Goal: Task Accomplishment & Management: Manage account settings

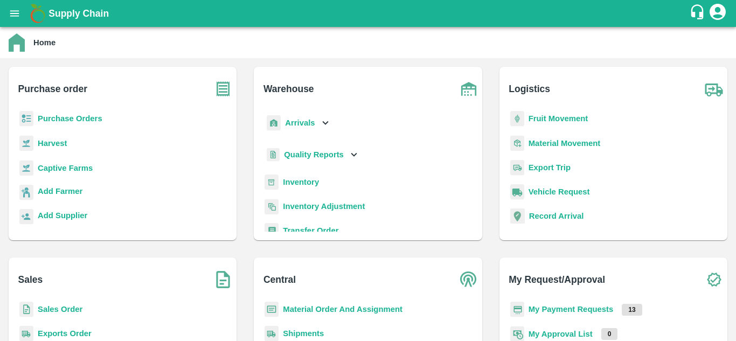
click at [52, 118] on b "Purchase Orders" at bounding box center [70, 118] width 65 height 9
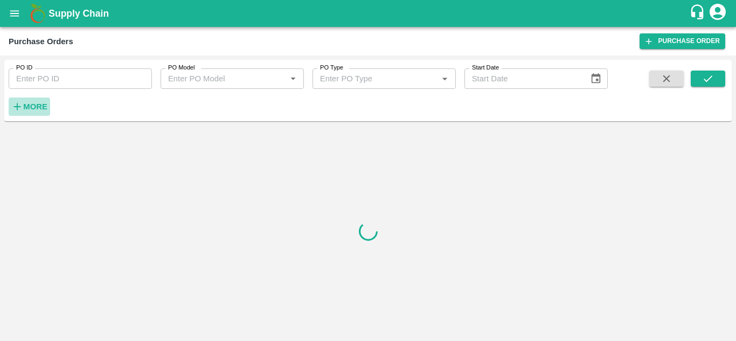
click at [32, 111] on strong "More" at bounding box center [35, 106] width 24 height 9
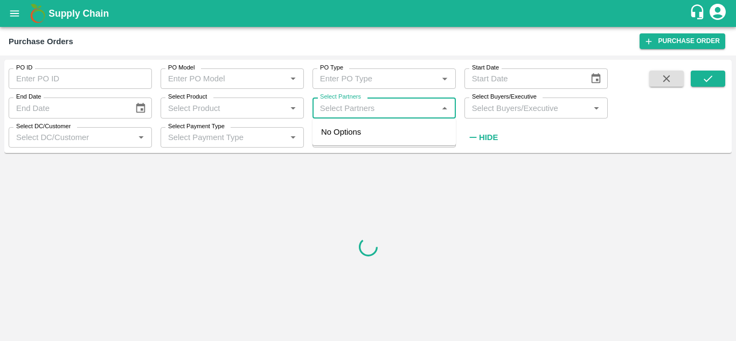
click at [391, 108] on input "Select Partners" at bounding box center [375, 108] width 119 height 14
paste input "7507102011"
type input "7507102011"
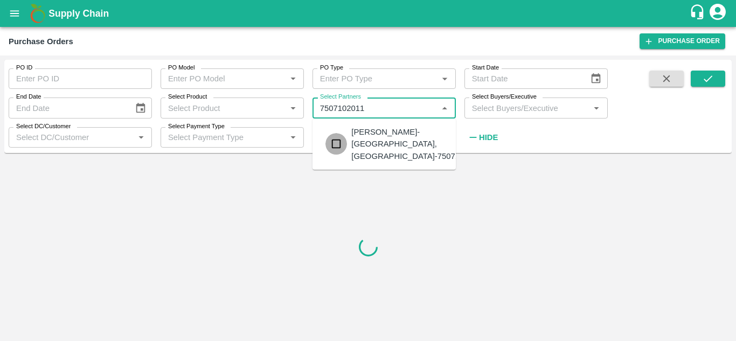
click at [334, 141] on input "checkbox" at bounding box center [336, 144] width 22 height 22
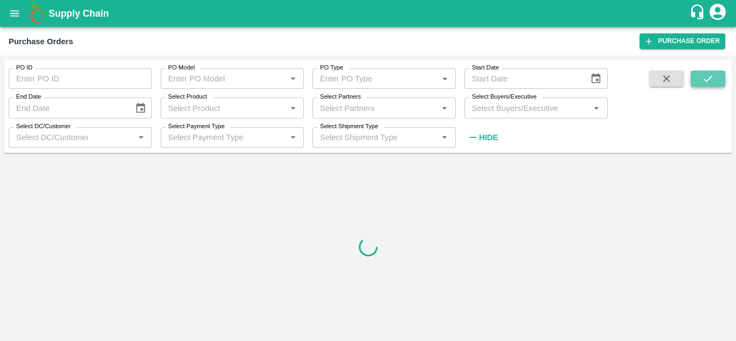
click at [701, 81] on button "submit" at bounding box center [707, 79] width 34 height 16
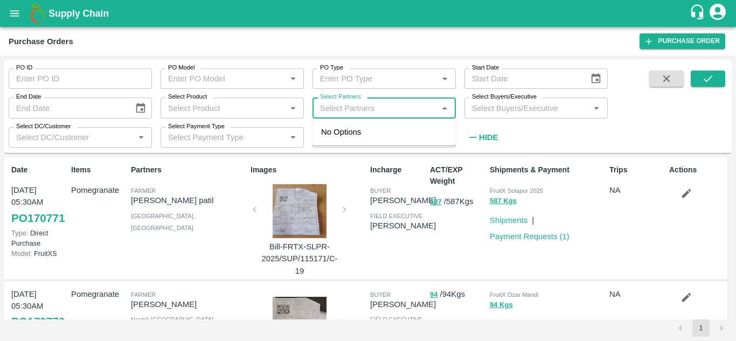
click at [379, 109] on input "Select Partners" at bounding box center [375, 108] width 119 height 14
paste input "7507102011"
type input "7507102011"
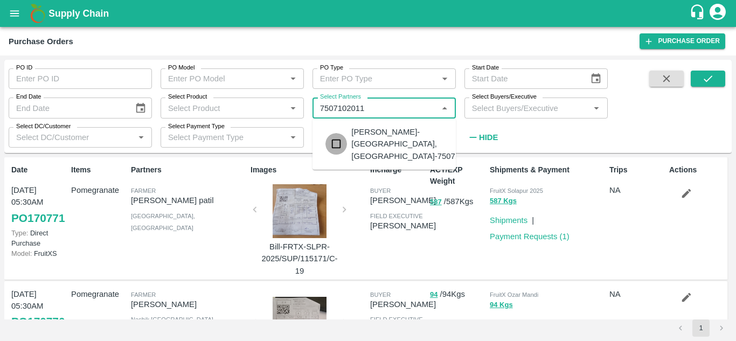
click at [333, 143] on input "checkbox" at bounding box center [336, 144] width 22 height 22
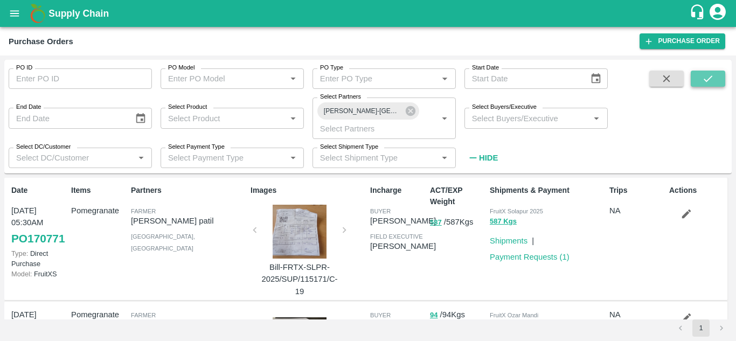
click at [696, 77] on button "submit" at bounding box center [707, 79] width 34 height 16
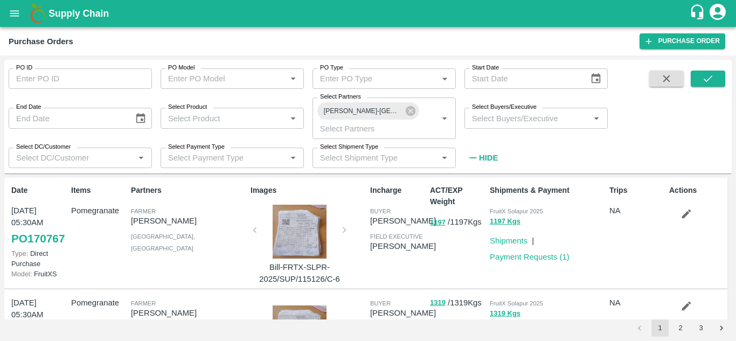
click at [310, 237] on div at bounding box center [299, 232] width 81 height 54
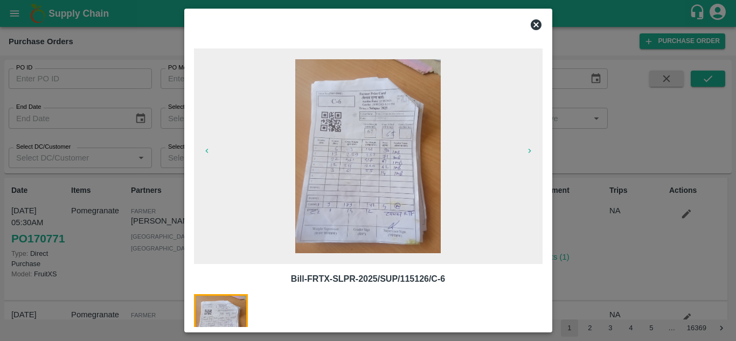
click at [534, 27] on icon at bounding box center [535, 24] width 13 height 13
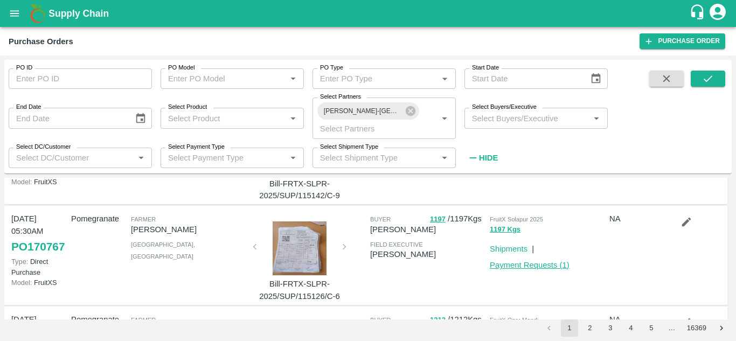
click at [528, 269] on link "Payment Requests ( 1 )" at bounding box center [530, 265] width 80 height 9
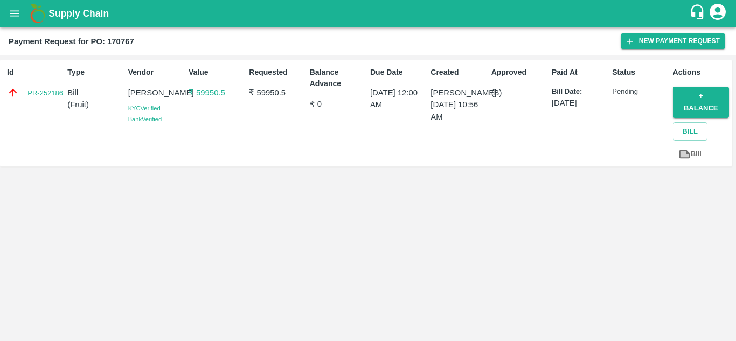
click at [46, 92] on link "PR-252186" at bounding box center [45, 93] width 36 height 11
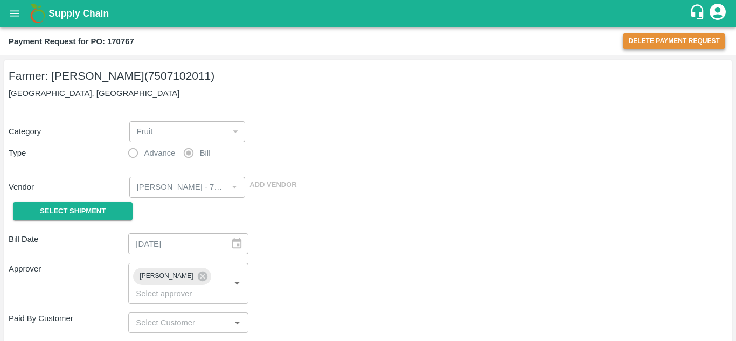
click at [672, 41] on button "Delete Payment Request" at bounding box center [674, 41] width 102 height 16
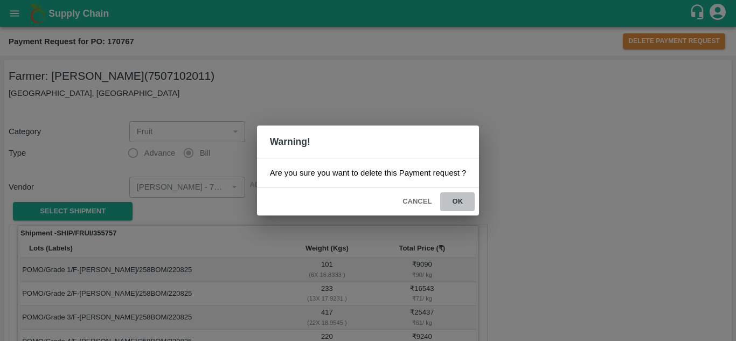
click at [454, 197] on button "ok" at bounding box center [457, 201] width 34 height 19
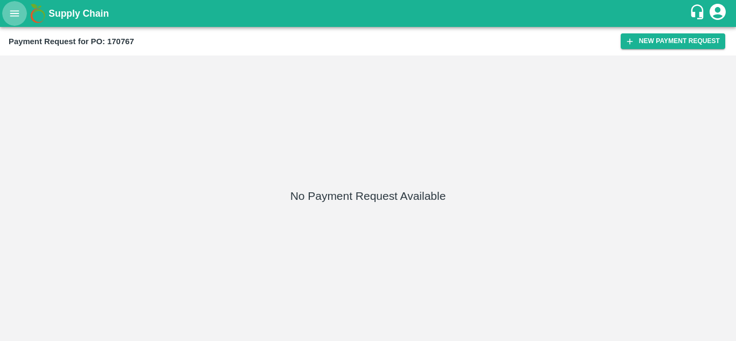
click at [11, 15] on icon "open drawer" at bounding box center [15, 14] width 12 height 12
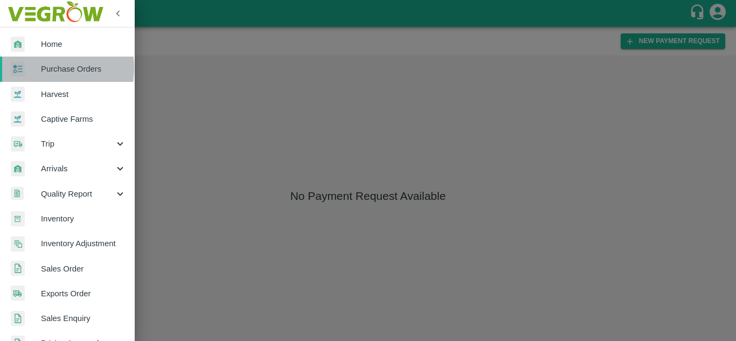
click at [41, 68] on span "Purchase Orders" at bounding box center [83, 69] width 85 height 12
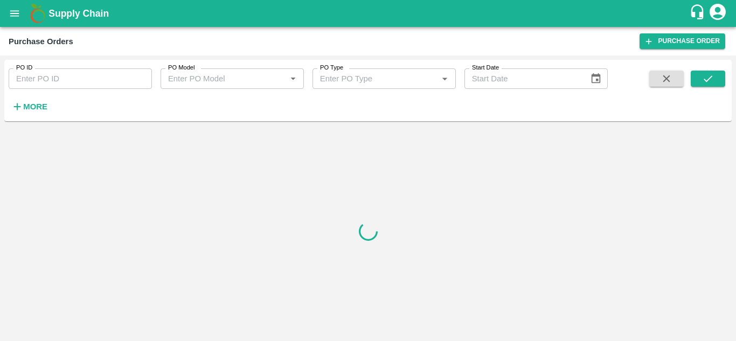
click at [29, 105] on strong "More" at bounding box center [35, 106] width 24 height 9
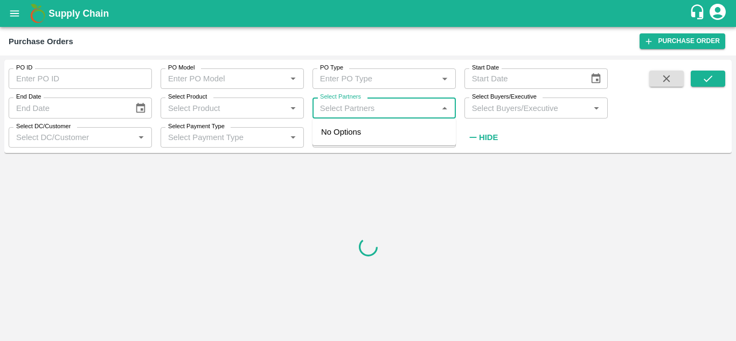
click at [345, 107] on input "Select Partners" at bounding box center [375, 108] width 119 height 14
paste input "7507102011"
type input "7507102011"
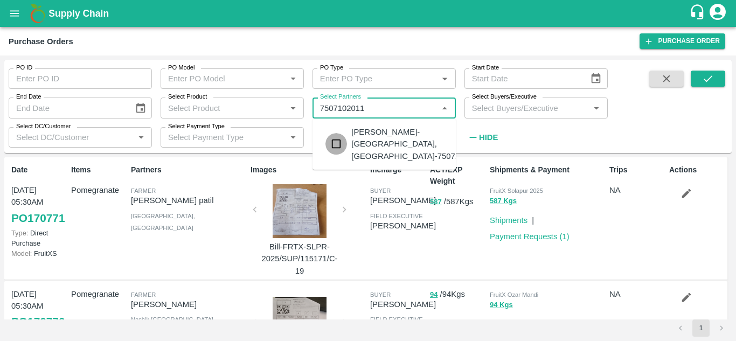
click at [339, 148] on input "checkbox" at bounding box center [336, 144] width 22 height 22
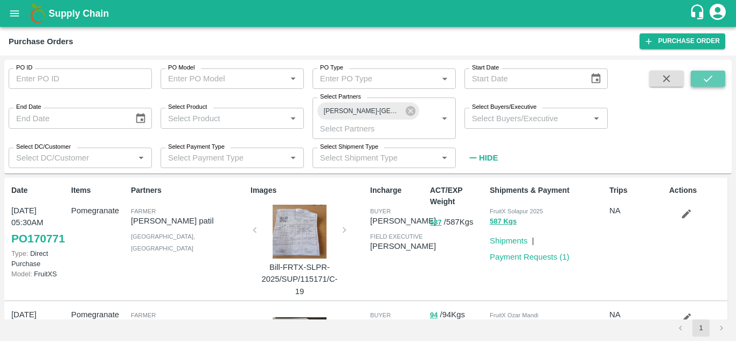
click at [712, 80] on icon "submit" at bounding box center [708, 79] width 12 height 12
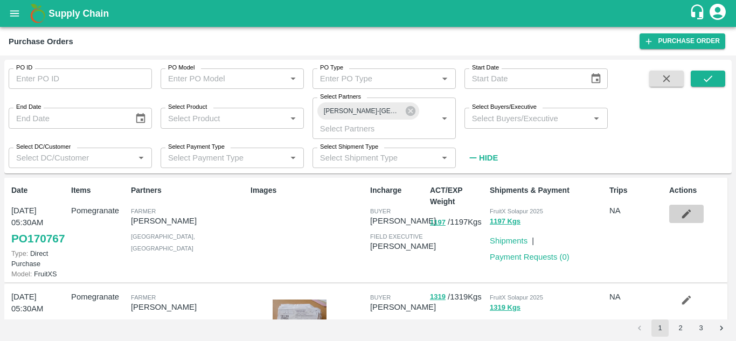
click at [692, 212] on button "button" at bounding box center [686, 214] width 34 height 18
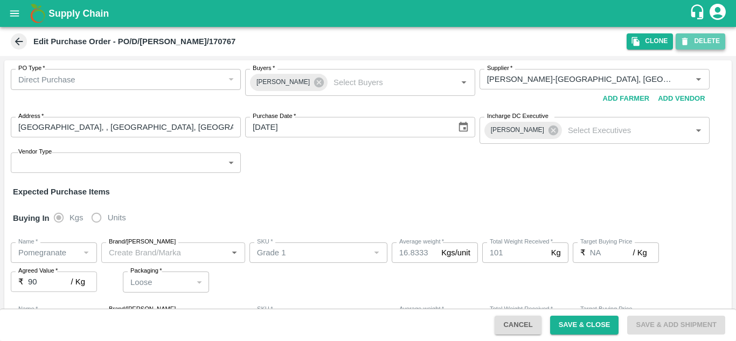
click at [703, 40] on button "DELETE" at bounding box center [700, 41] width 50 height 16
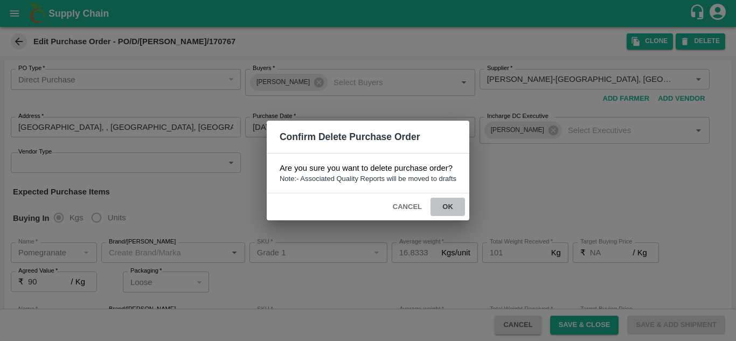
click at [448, 206] on button "ok" at bounding box center [447, 207] width 34 height 19
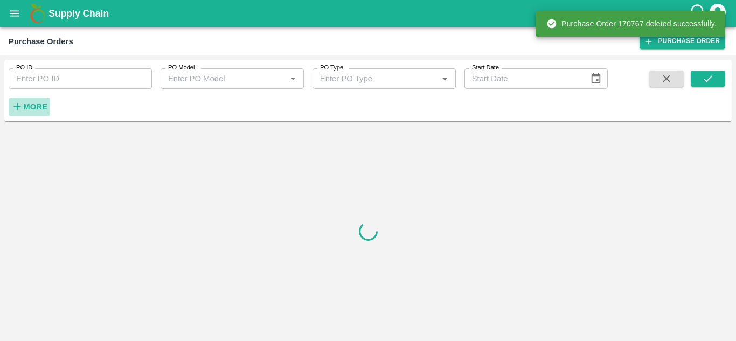
click at [18, 107] on icon "button" at bounding box center [17, 106] width 7 height 7
